Goal: Task Accomplishment & Management: Use online tool/utility

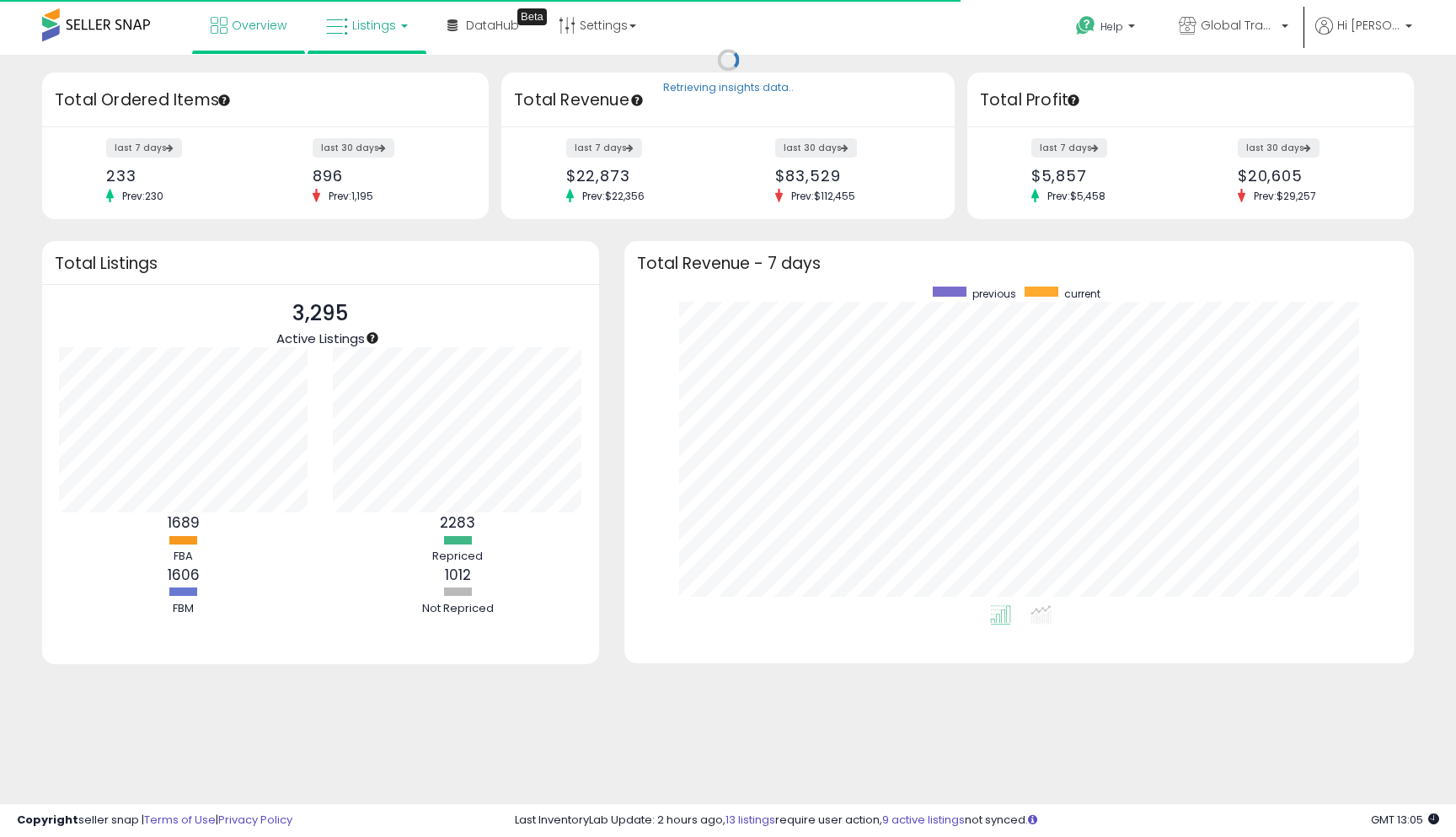
click at [358, 31] on span "Listings" at bounding box center [374, 25] width 44 height 17
click at [354, 70] on link at bounding box center [379, 86] width 116 height 34
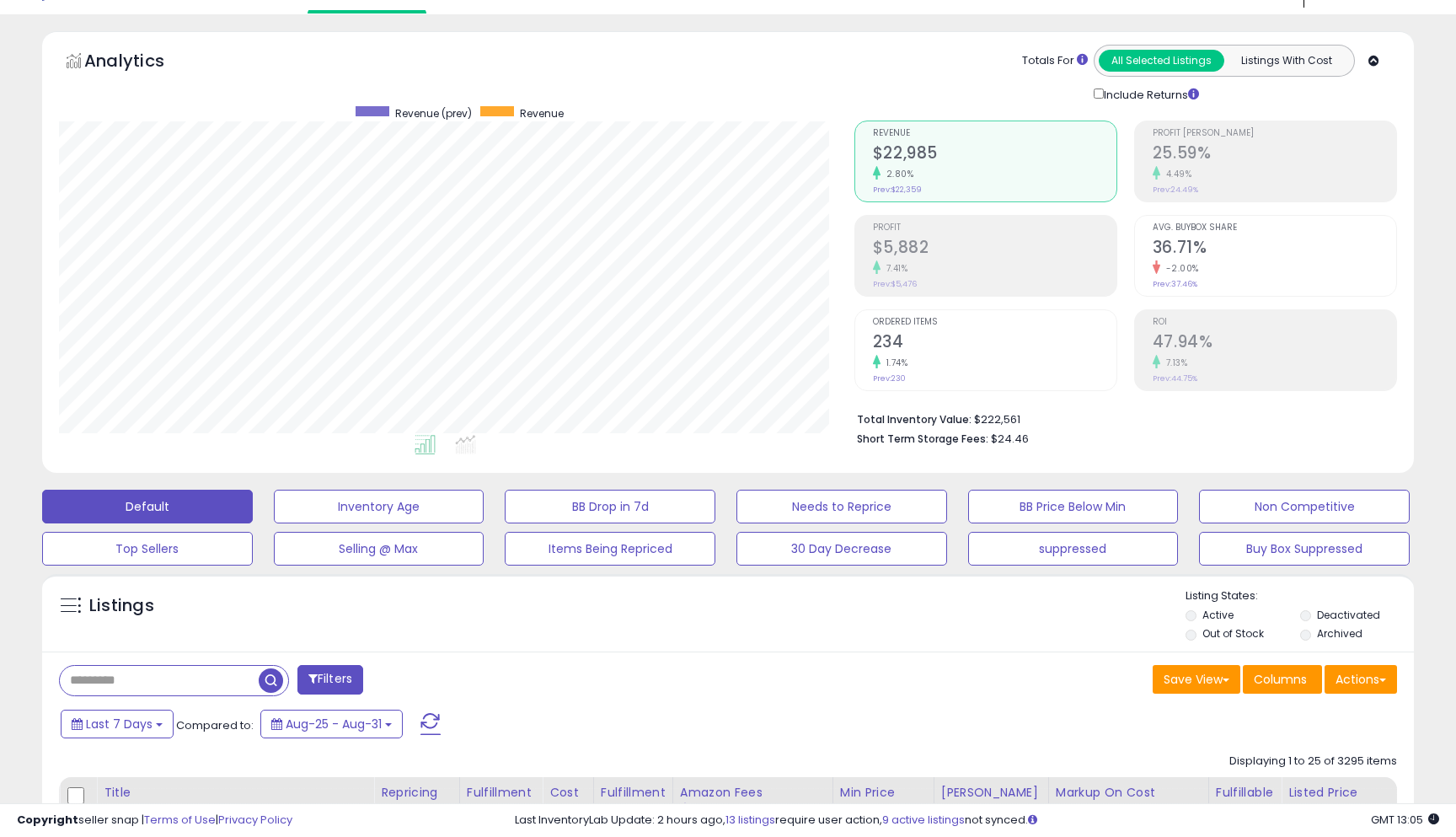
scroll to position [16, 0]
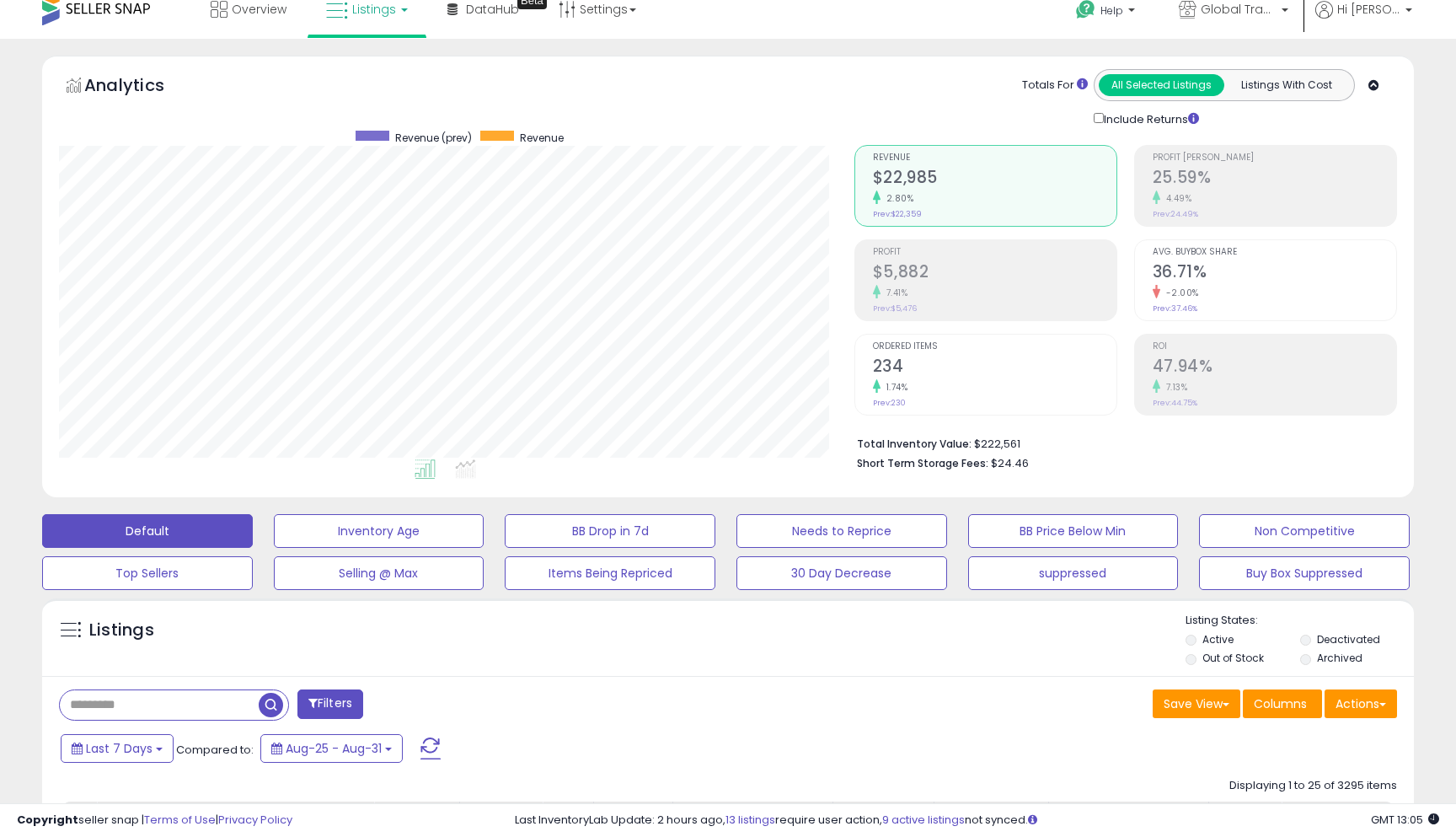
click at [1356, 690] on button "Actions" at bounding box center [1361, 704] width 72 height 29
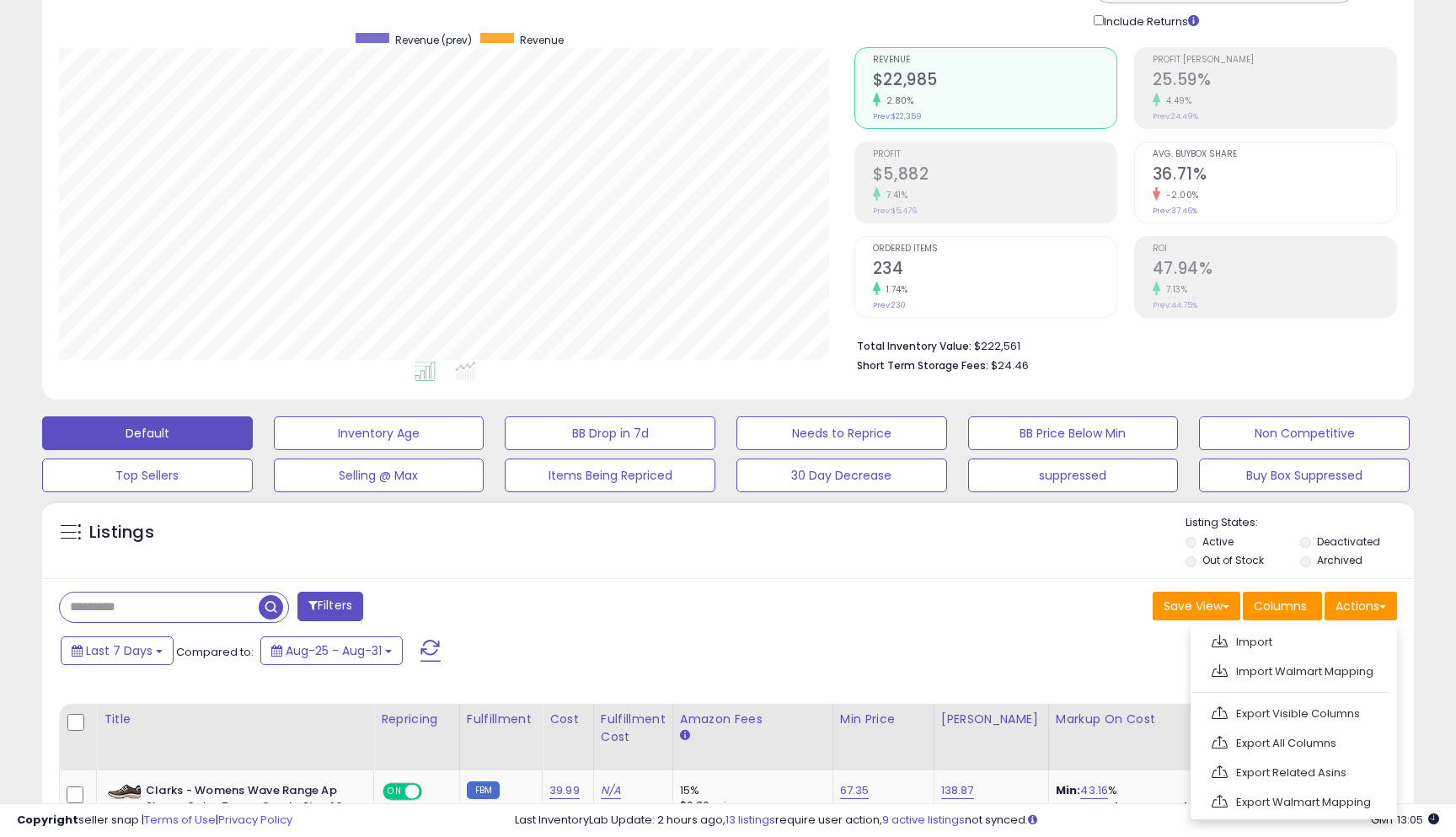
click at [1053, 611] on div "Save View Save As New View Update Current View Columns Actions Import Import Wa…" at bounding box center [1069, 608] width 682 height 33
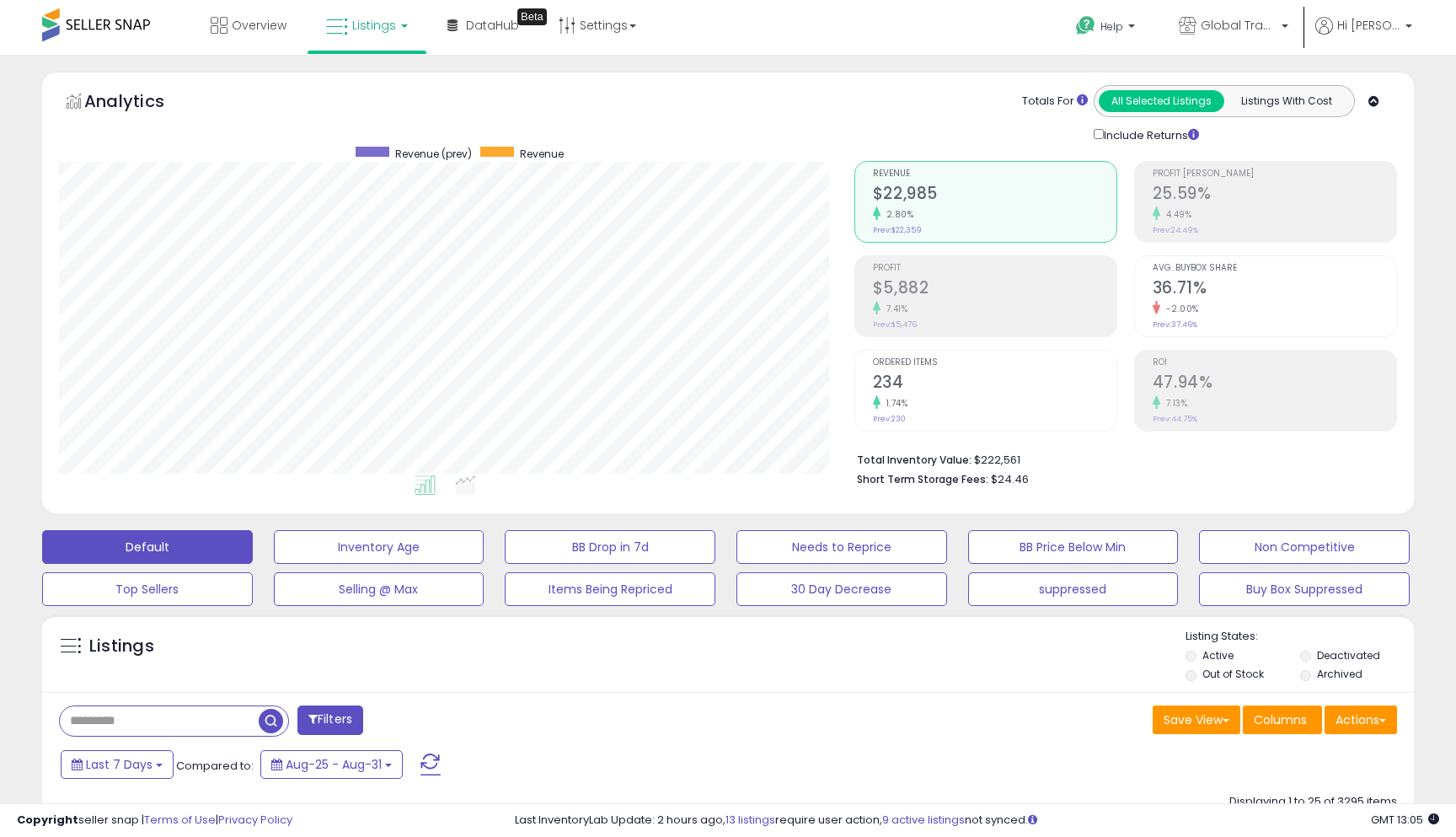
scroll to position [0, 0]
click at [323, 718] on button "Filters" at bounding box center [331, 721] width 66 height 30
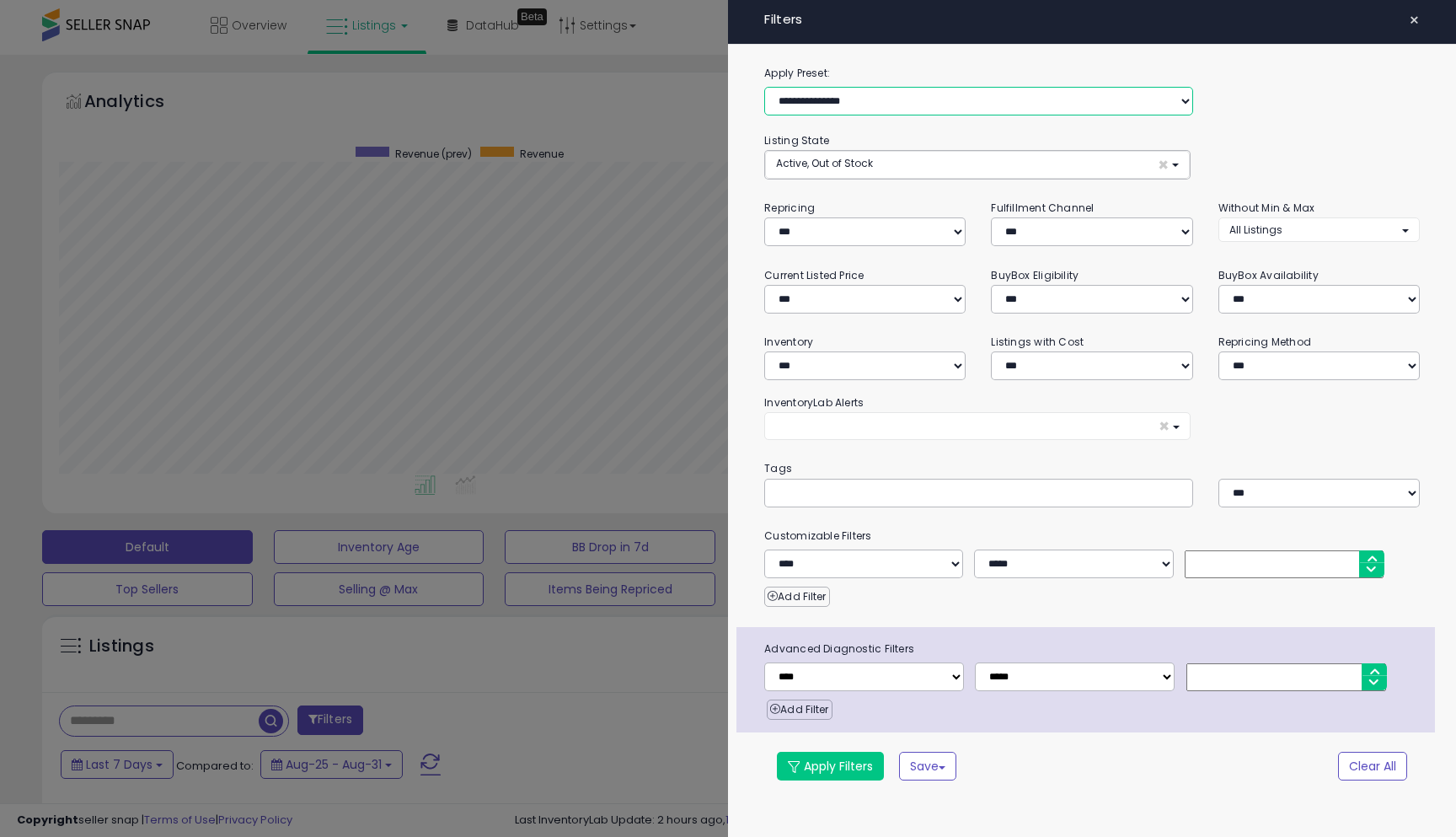
select select "**********"
select select "*"
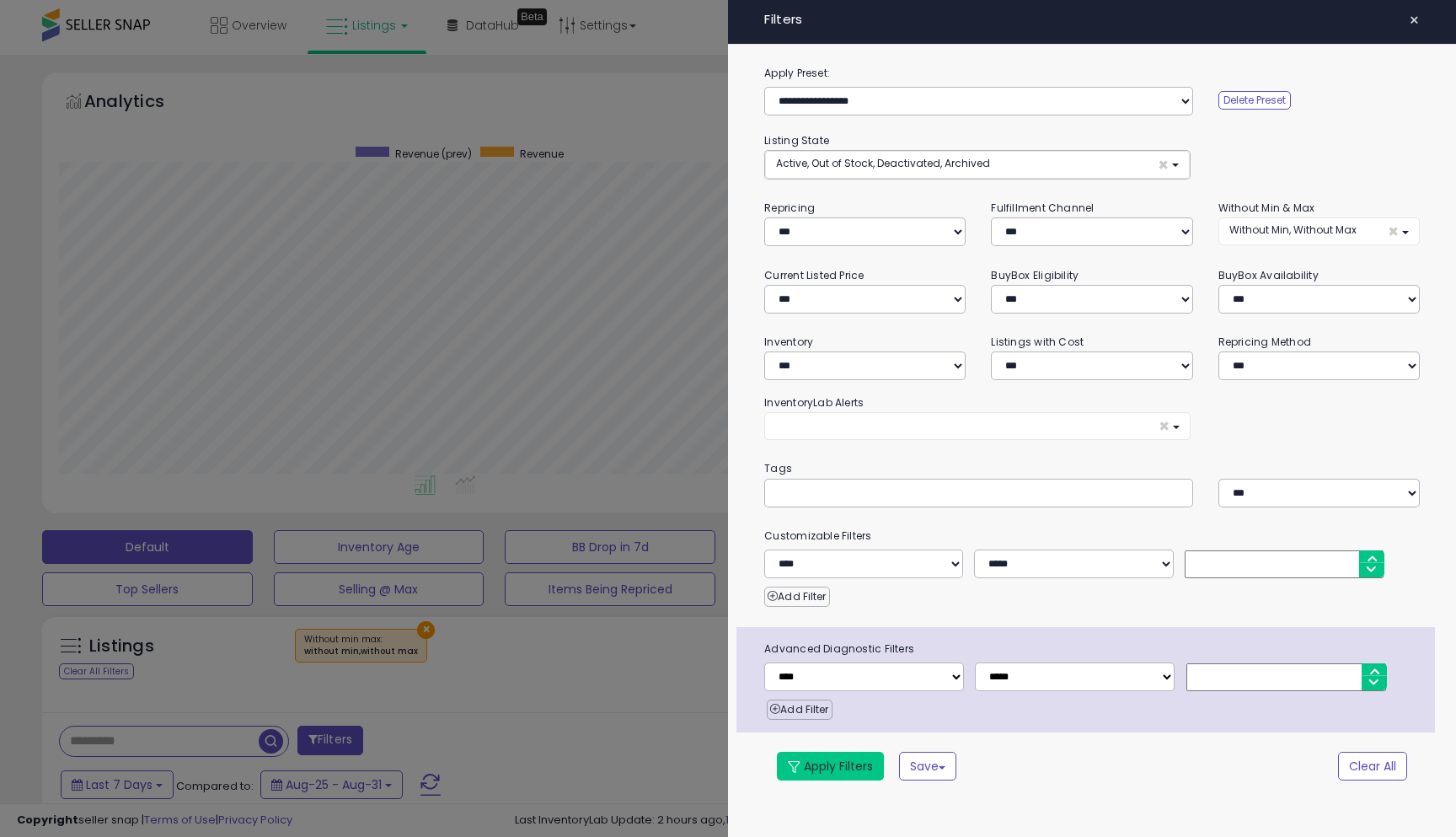
click at [808, 763] on button "Apply Filters" at bounding box center [831, 767] width 107 height 29
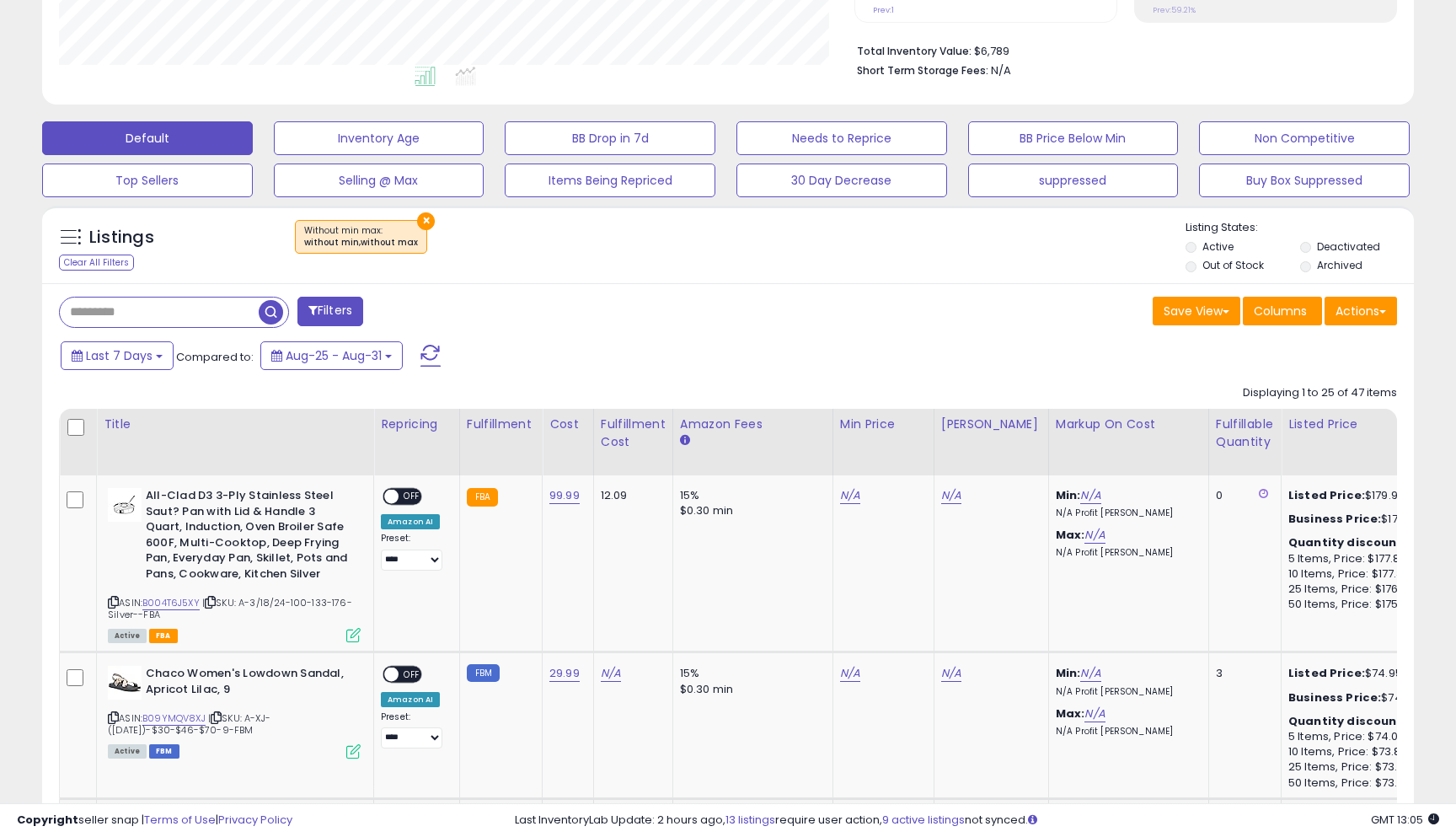
scroll to position [317, 0]
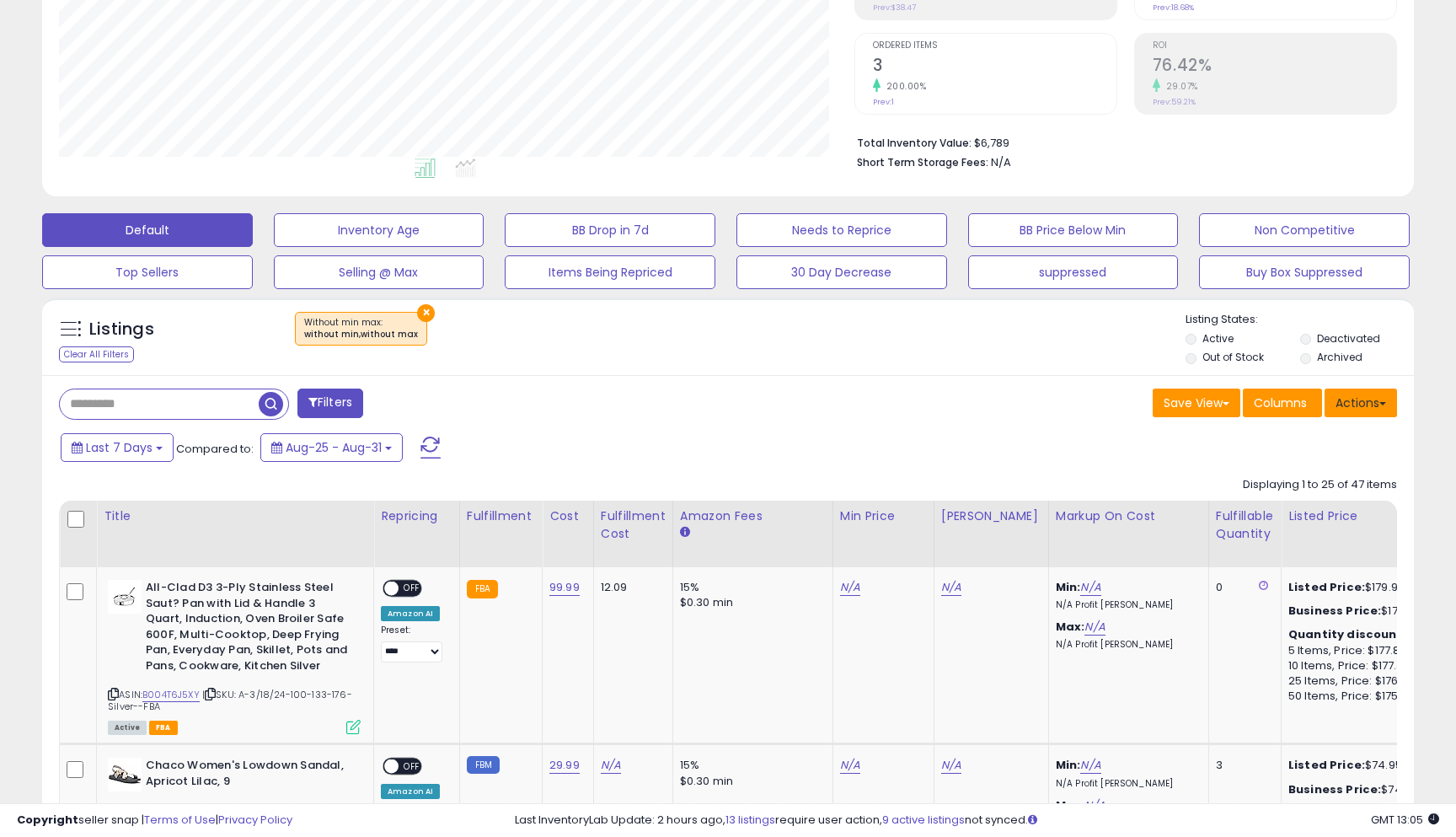
click at [1371, 388] on button "Actions" at bounding box center [1361, 402] width 72 height 29
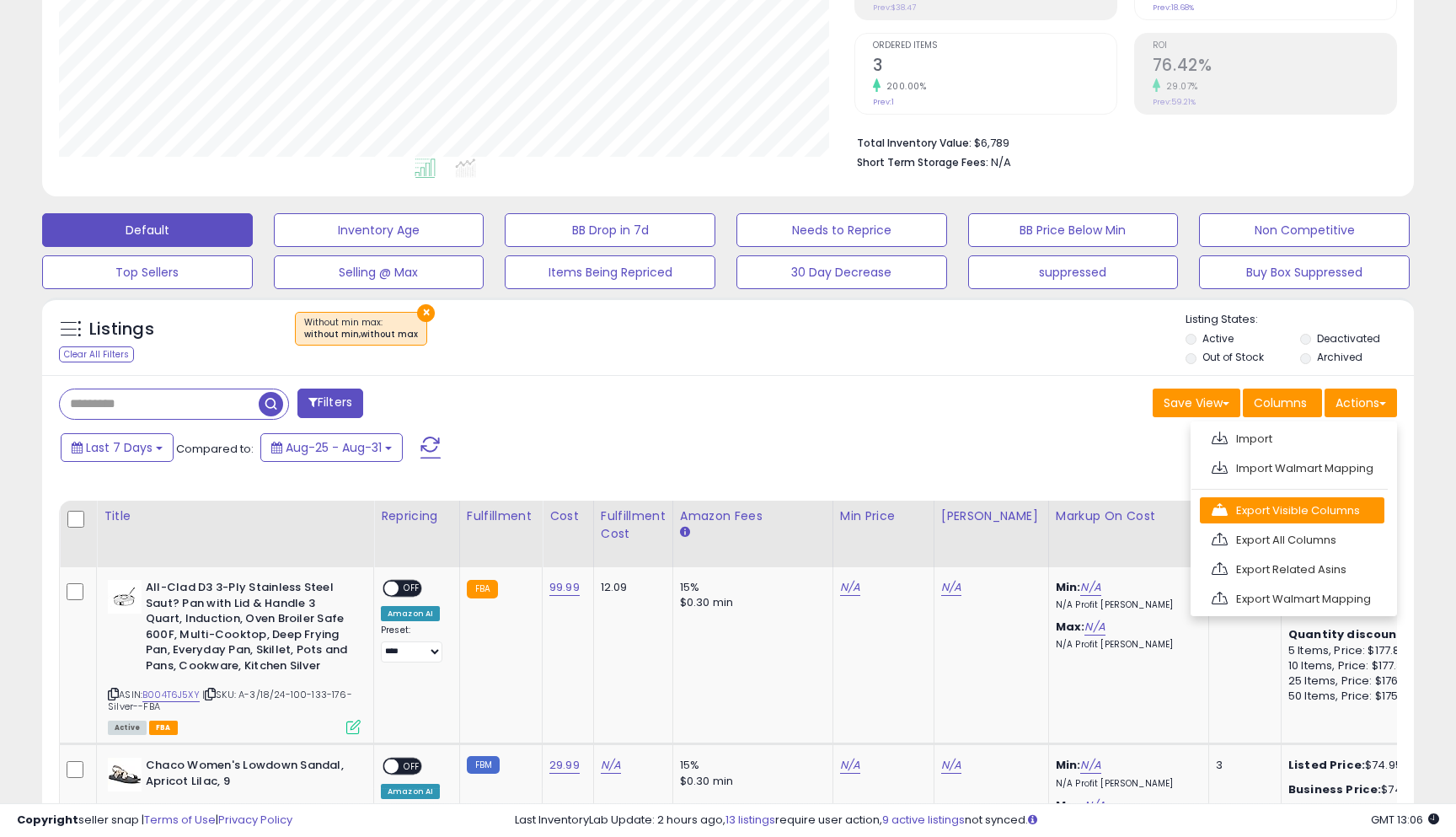
click at [1288, 506] on link "Export Visible Columns" at bounding box center [1292, 510] width 185 height 26
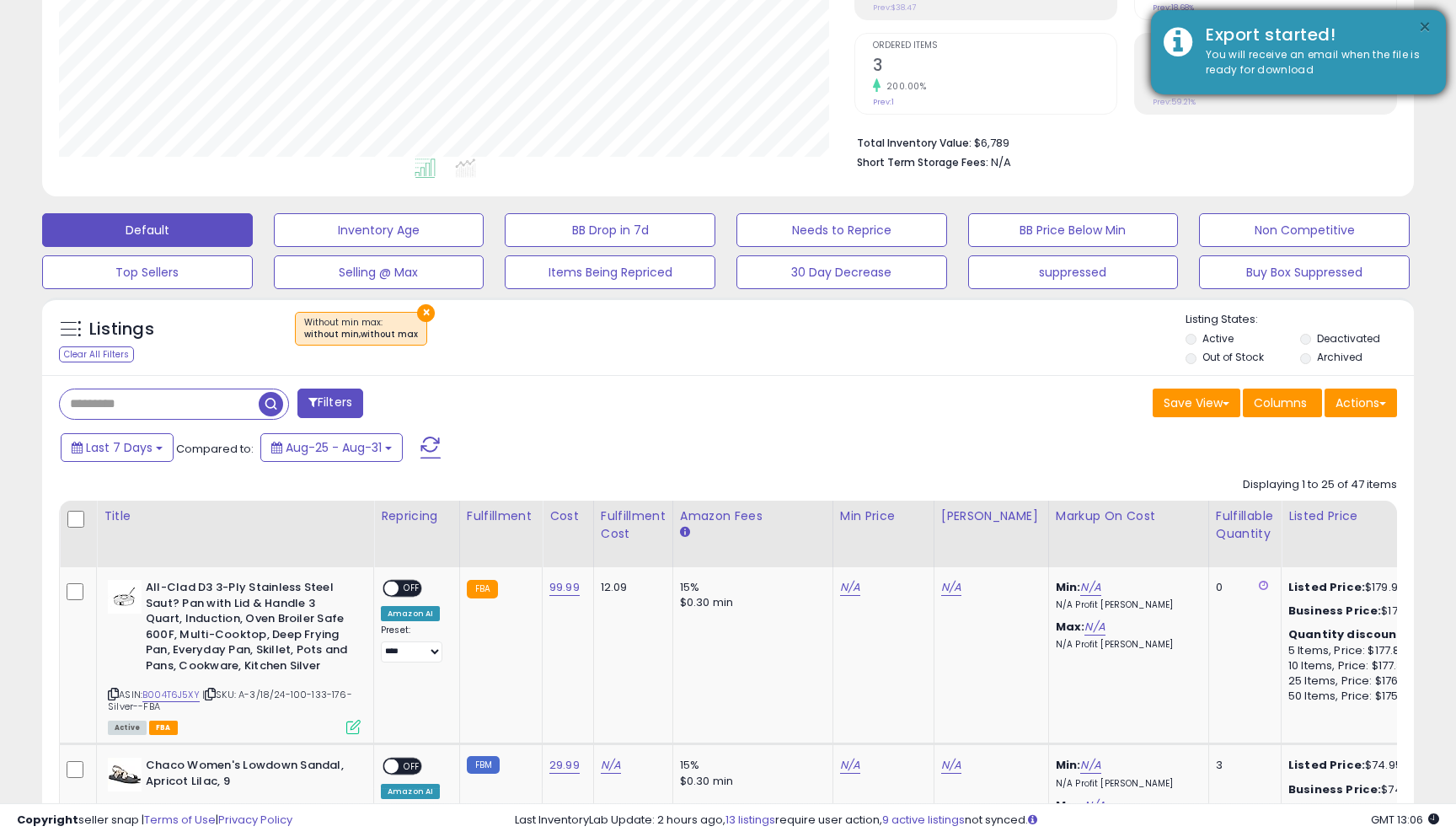
click at [1430, 25] on button "×" at bounding box center [1425, 27] width 14 height 21
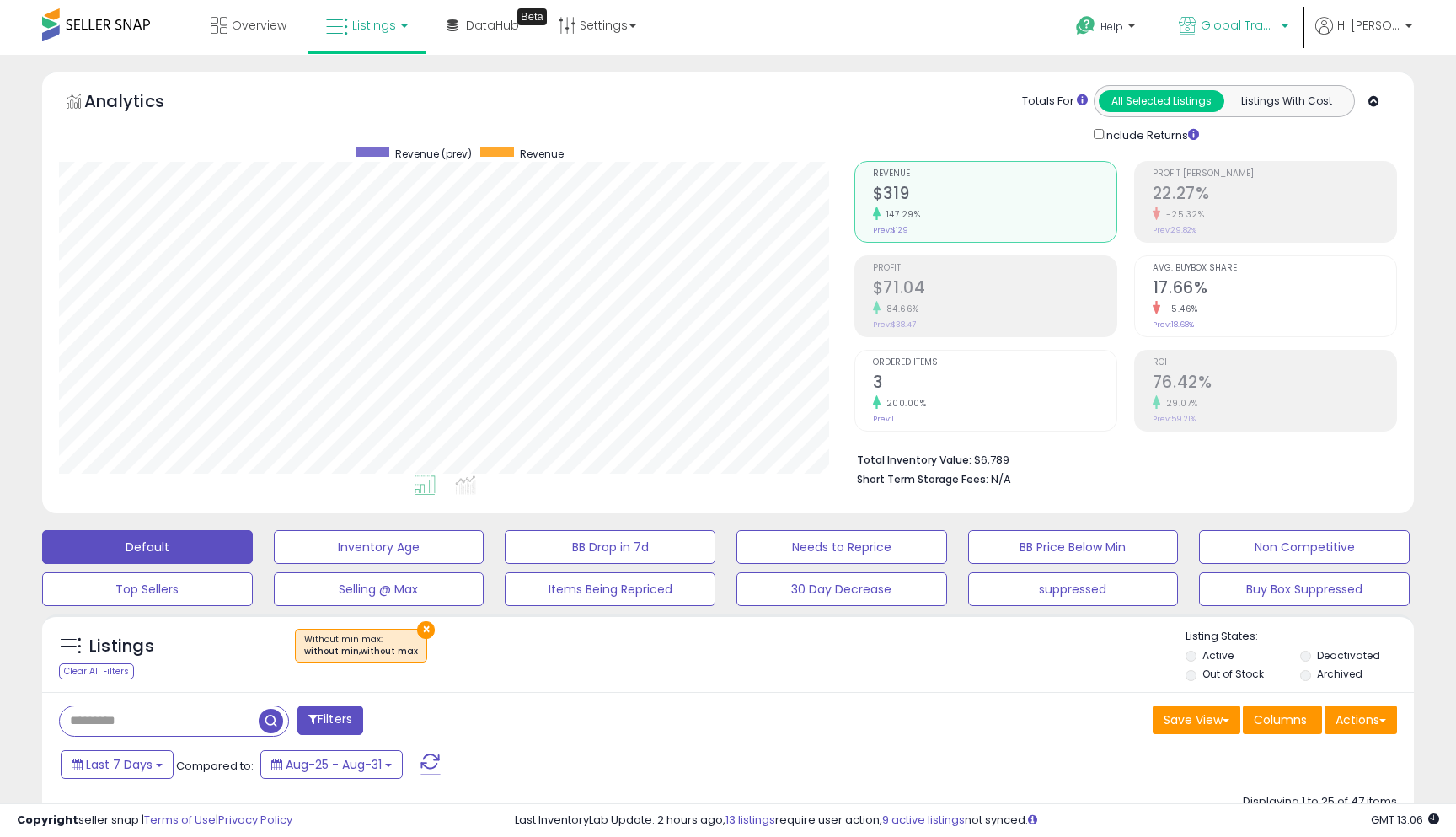
scroll to position [0, 0]
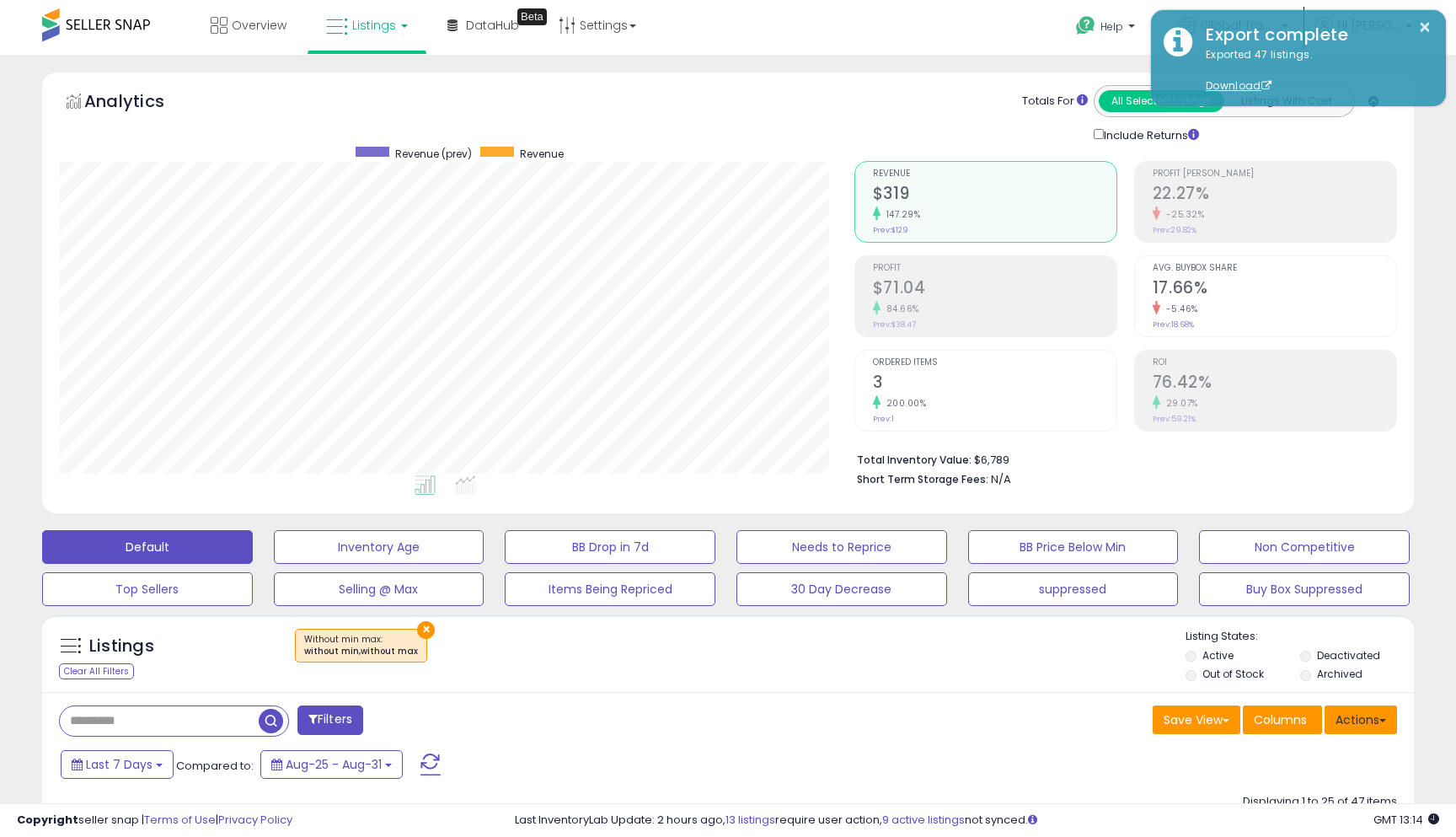
click at [1354, 706] on button "Actions" at bounding box center [1361, 720] width 72 height 29
click at [1275, 754] on link "Import" at bounding box center [1292, 756] width 185 height 26
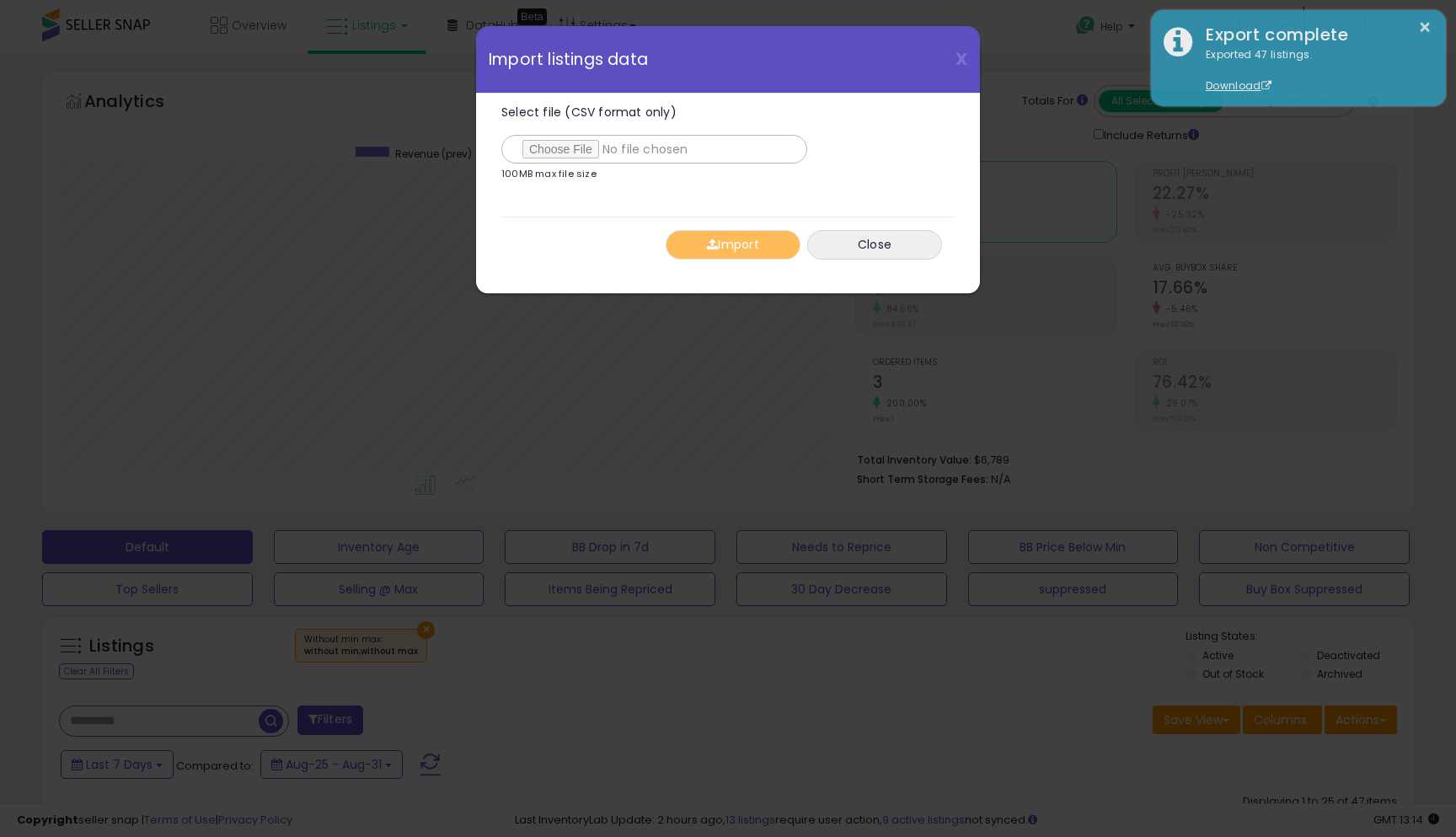
click at [535, 155] on input "Select file (CSV format only)" at bounding box center [654, 149] width 306 height 29
type input "**********"
click at [729, 252] on button "Import" at bounding box center [733, 245] width 135 height 30
